Goal: Information Seeking & Learning: Learn about a topic

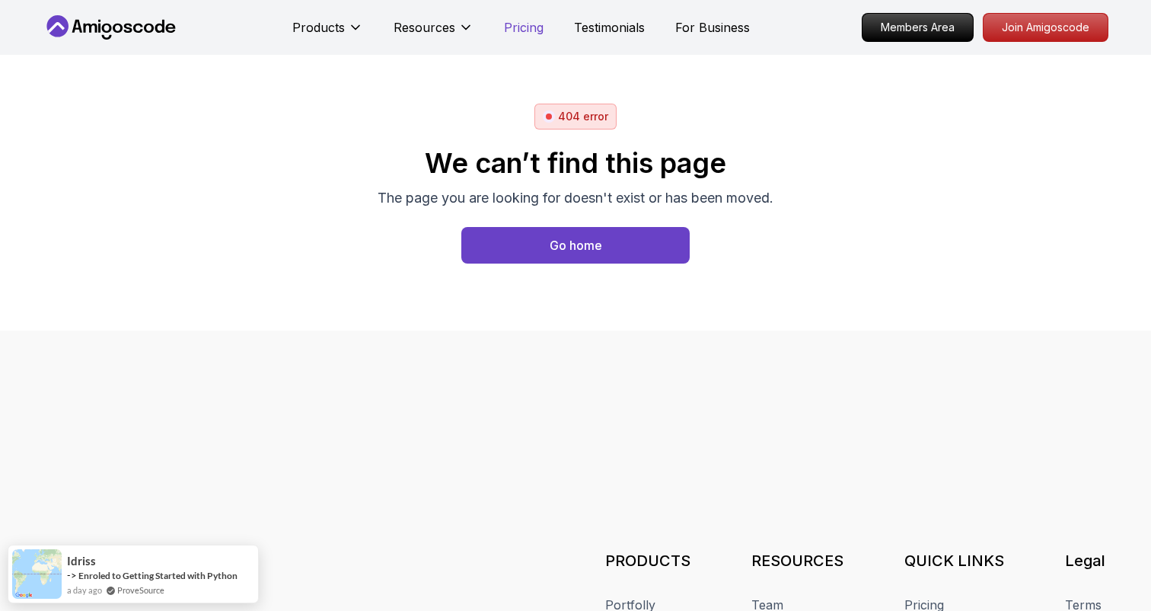
click at [528, 25] on p "Pricing" at bounding box center [524, 27] width 40 height 18
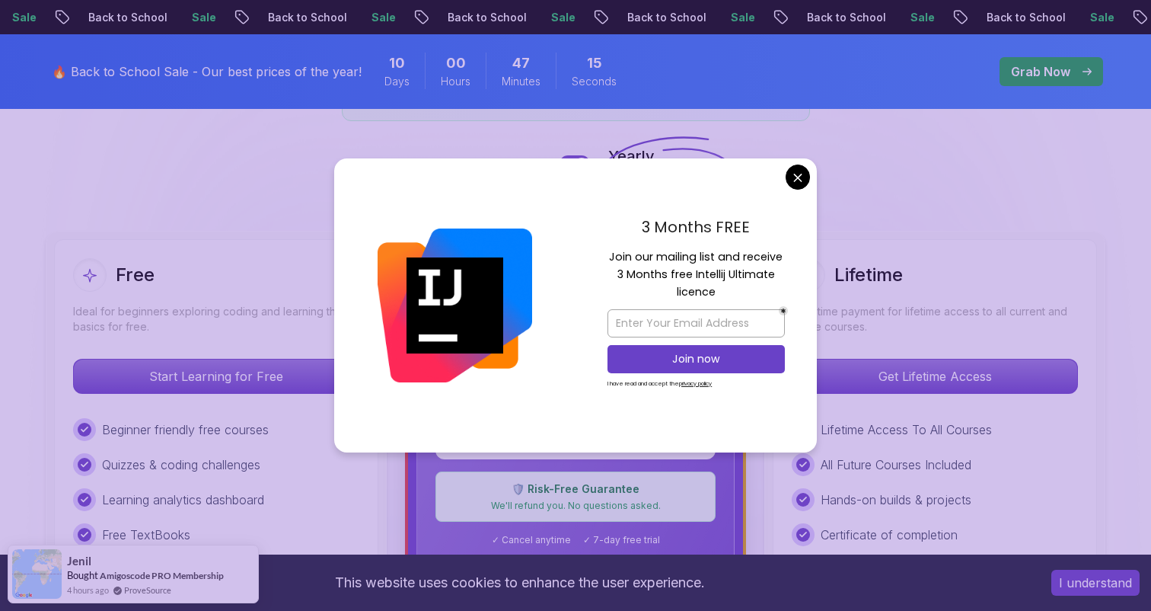
scroll to position [385, 0]
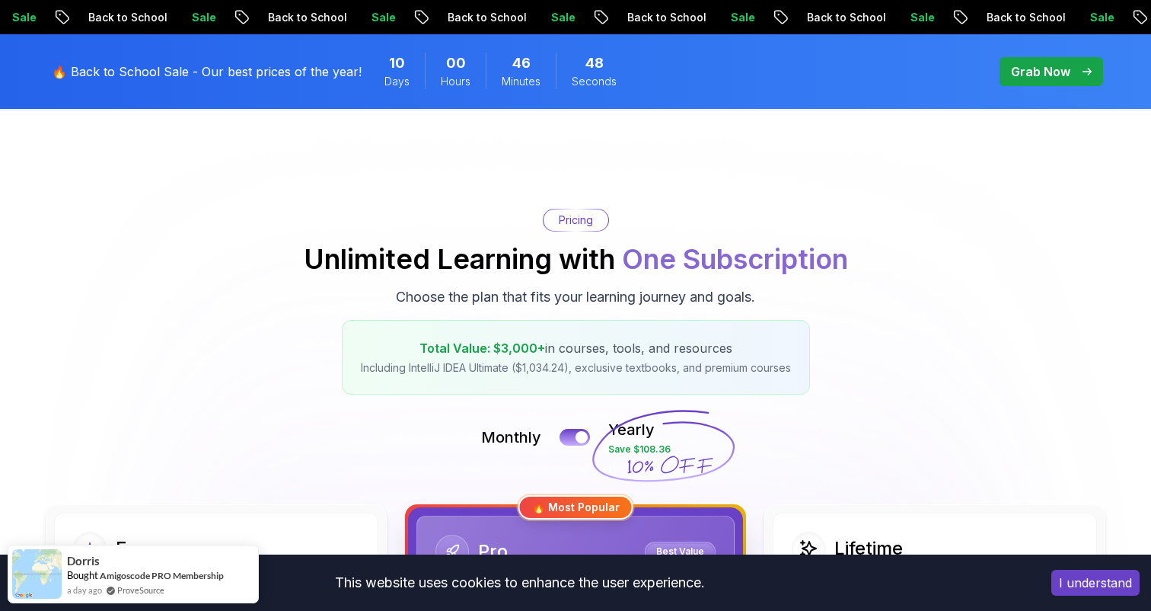
scroll to position [91, 0]
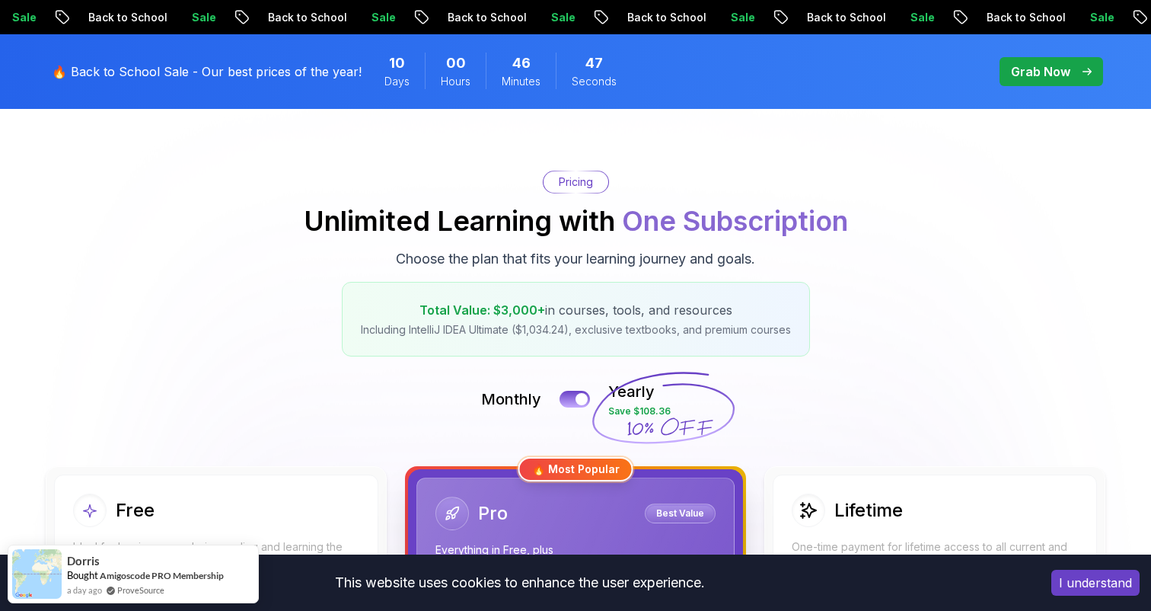
click at [655, 418] on icon at bounding box center [663, 408] width 146 height 134
click at [623, 274] on div "Pricing Unlimited Learning with One Subscription Choose the plan that fits your…" at bounding box center [576, 264] width 1066 height 186
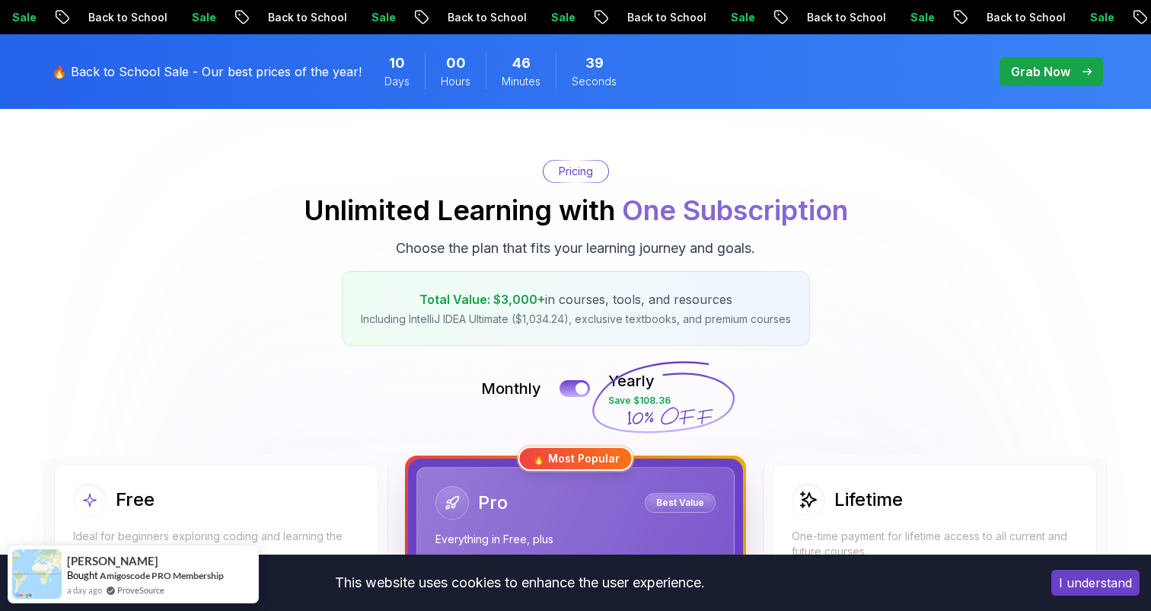
scroll to position [0, 0]
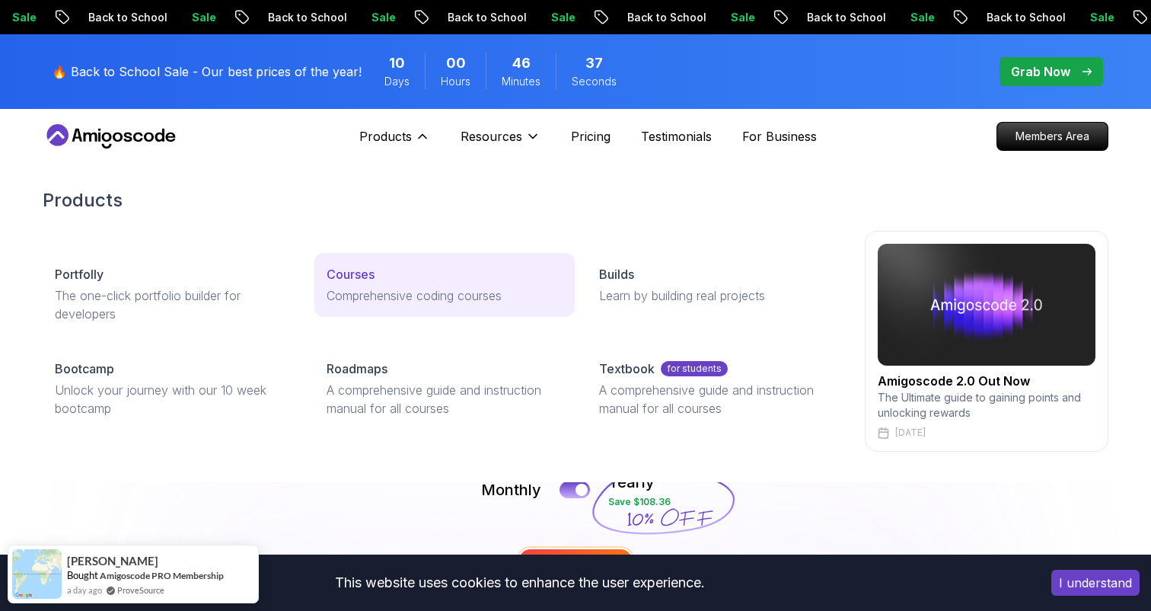
click at [359, 286] on p "Comprehensive coding courses" at bounding box center [444, 295] width 235 height 18
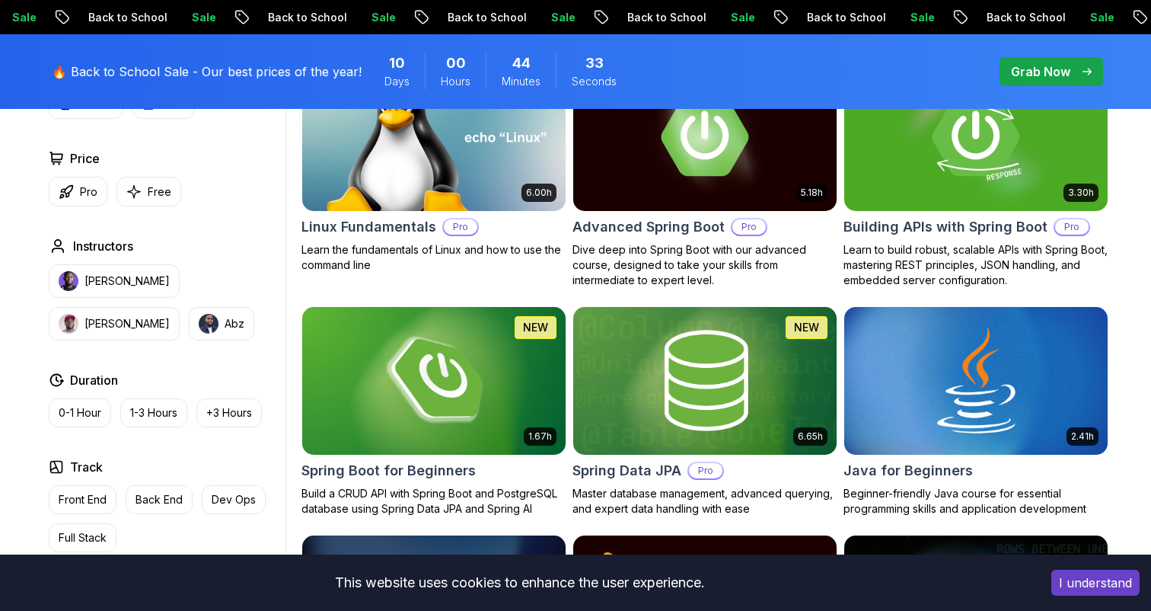
scroll to position [457, 0]
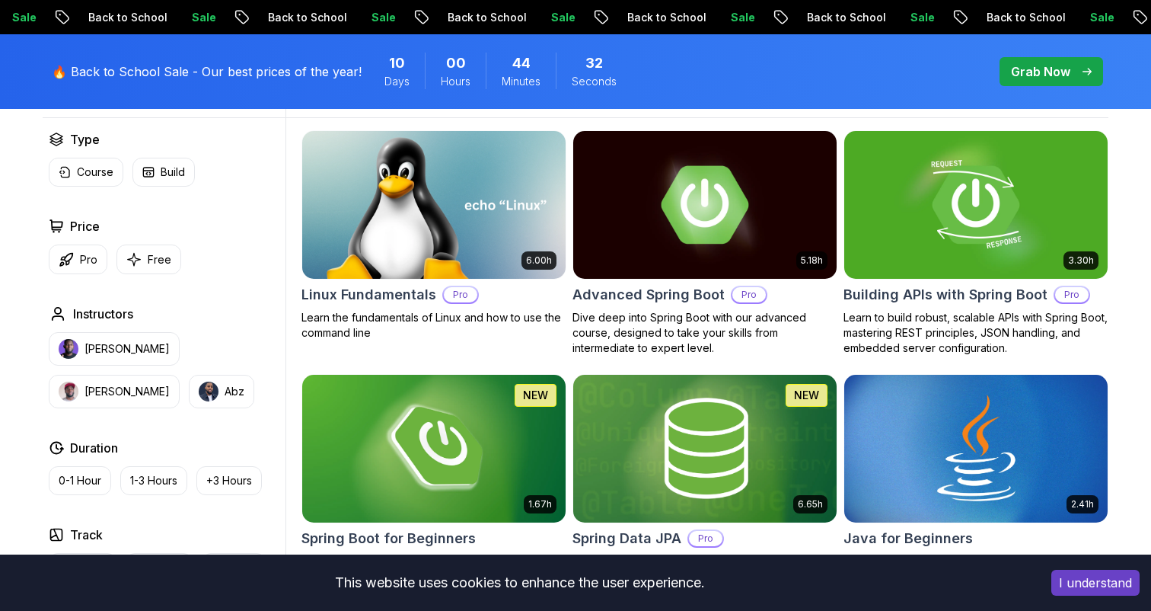
click at [167, 152] on div "Type Course Build" at bounding box center [164, 158] width 231 height 56
click at [167, 167] on p "Build" at bounding box center [173, 171] width 24 height 15
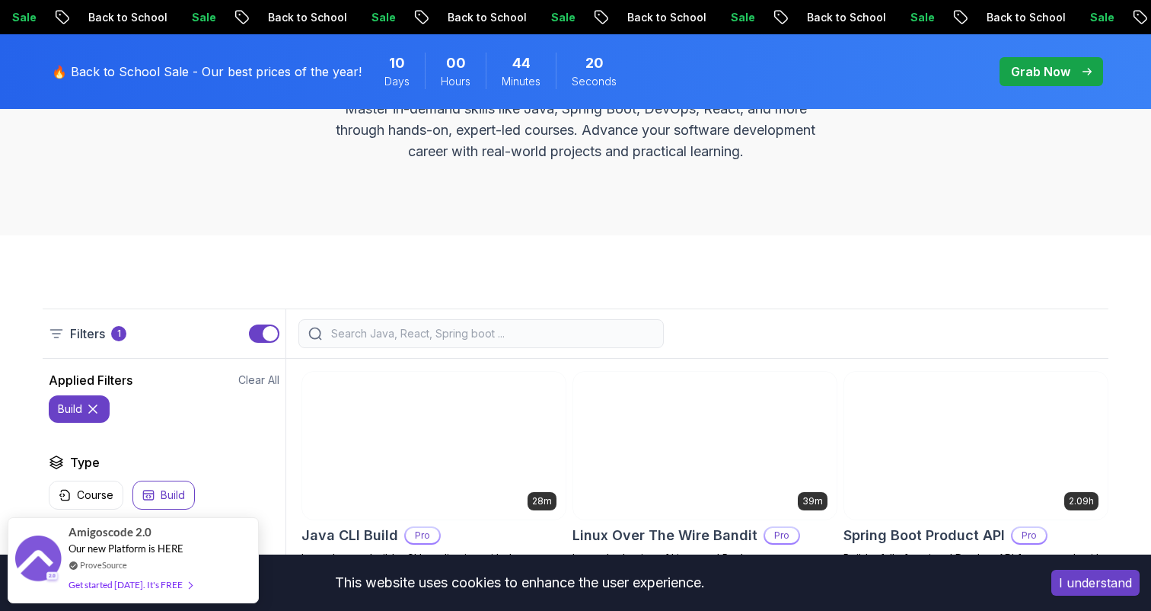
scroll to position [257, 0]
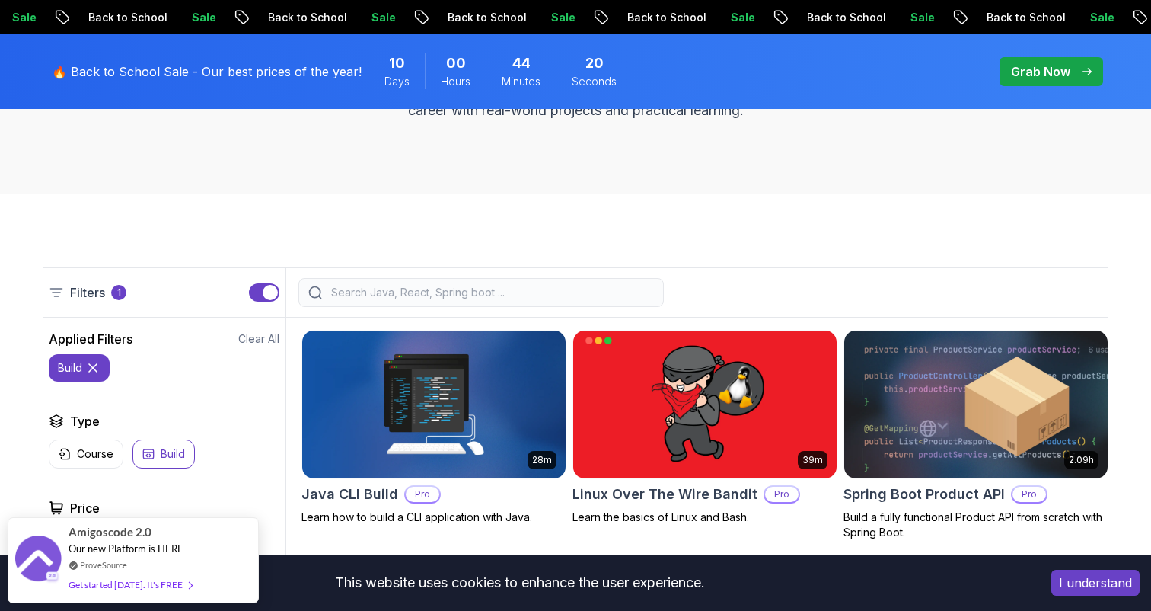
click at [101, 366] on button "build" at bounding box center [79, 367] width 61 height 27
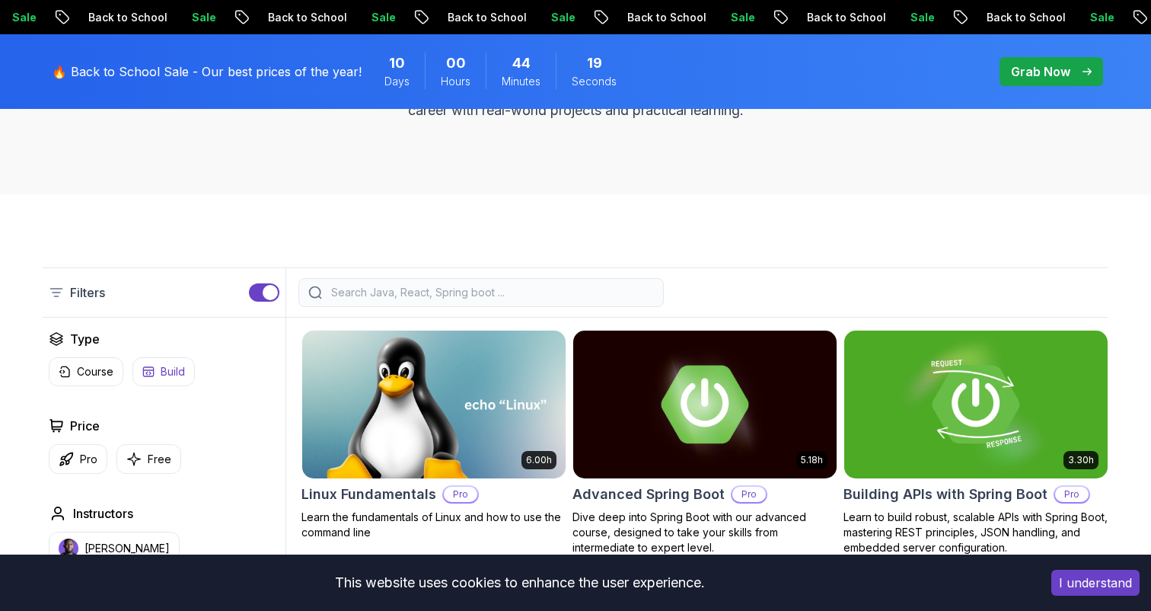
scroll to position [379, 0]
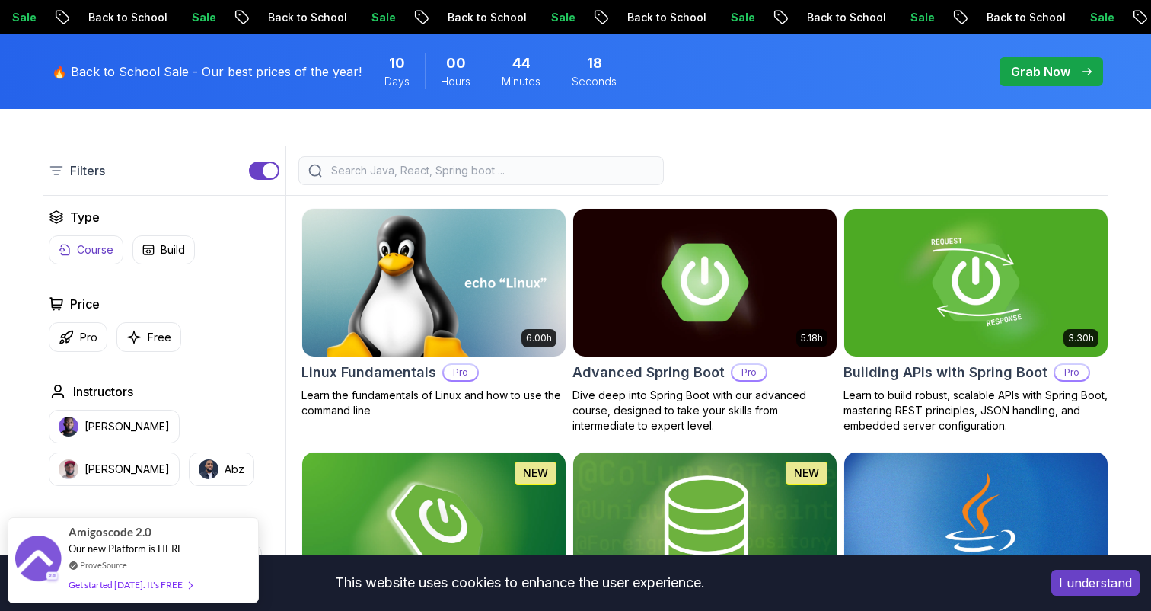
click at [84, 251] on p "Course" at bounding box center [95, 249] width 37 height 15
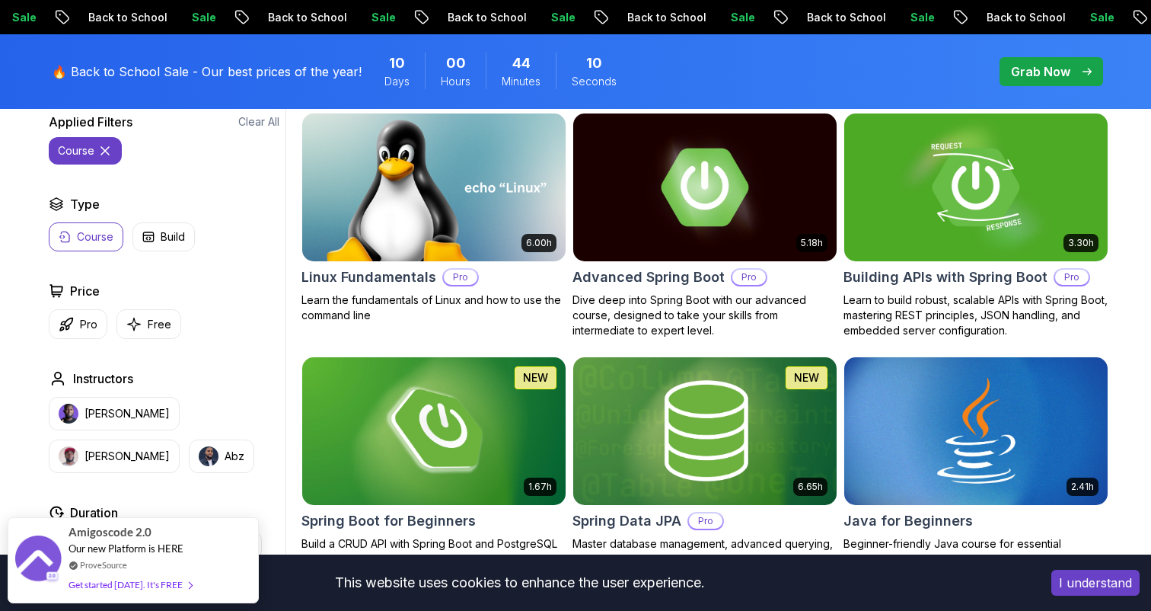
scroll to position [515, 0]
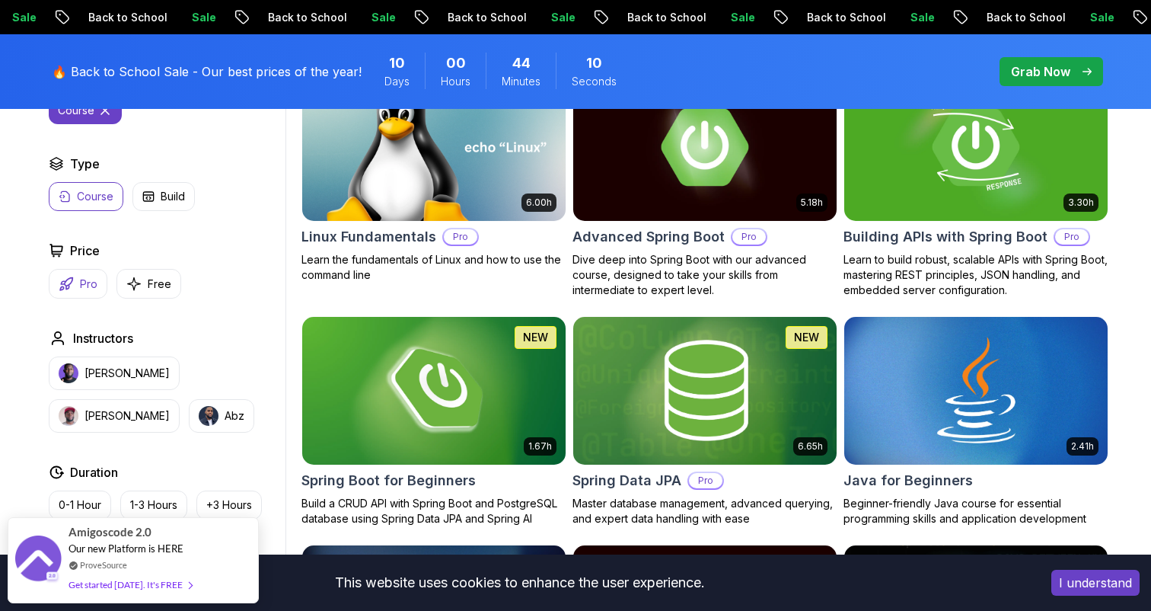
click at [78, 277] on button "Pro" at bounding box center [78, 284] width 59 height 30
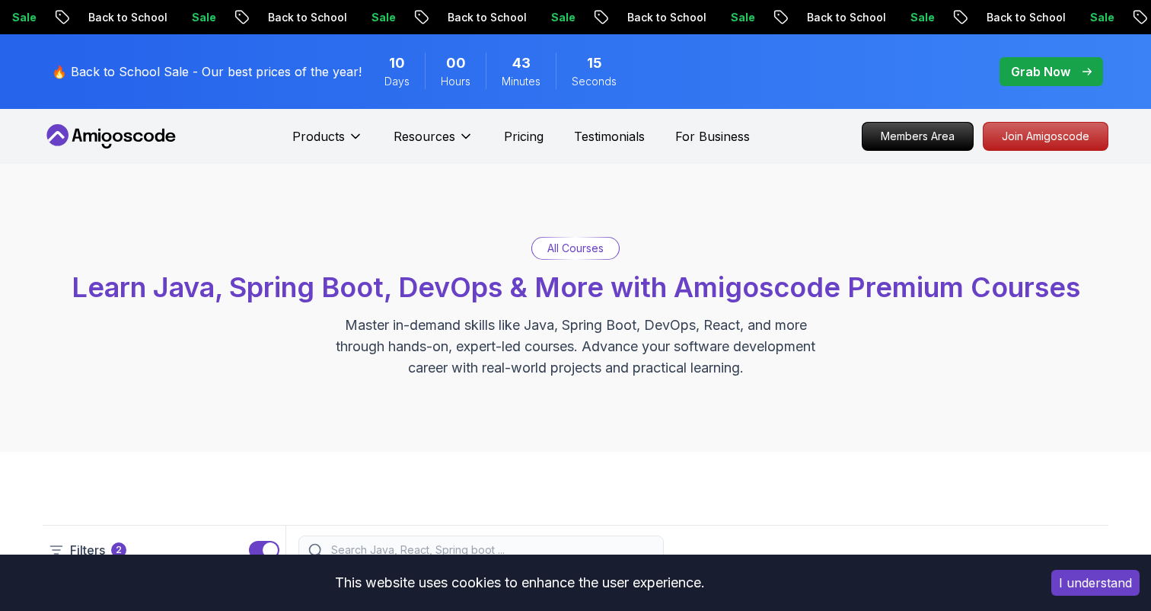
click at [280, 63] on p "🔥 Back to School Sale - Our best prices of the year!" at bounding box center [207, 71] width 310 height 18
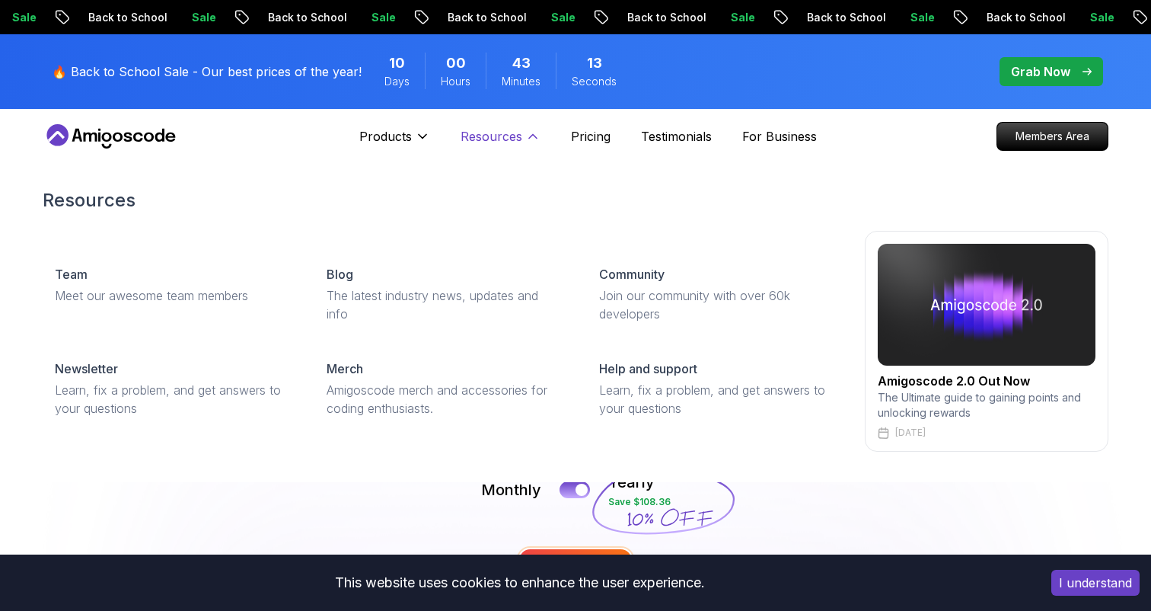
click at [509, 138] on p "Resources" at bounding box center [492, 136] width 62 height 18
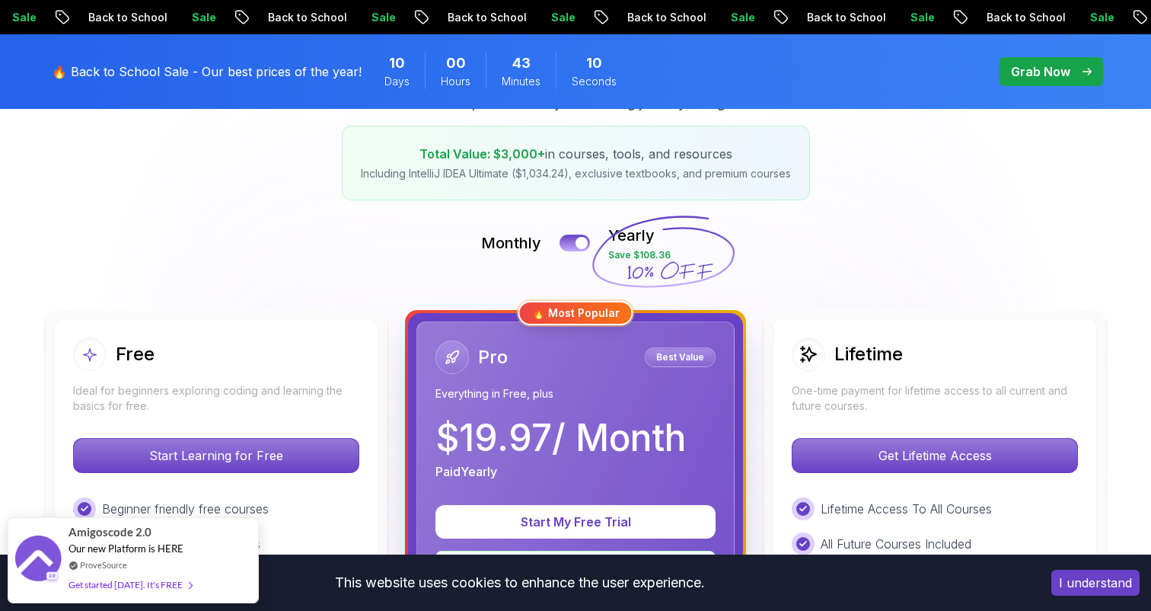
scroll to position [215, 0]
